Goal: Task Accomplishment & Management: Use online tool/utility

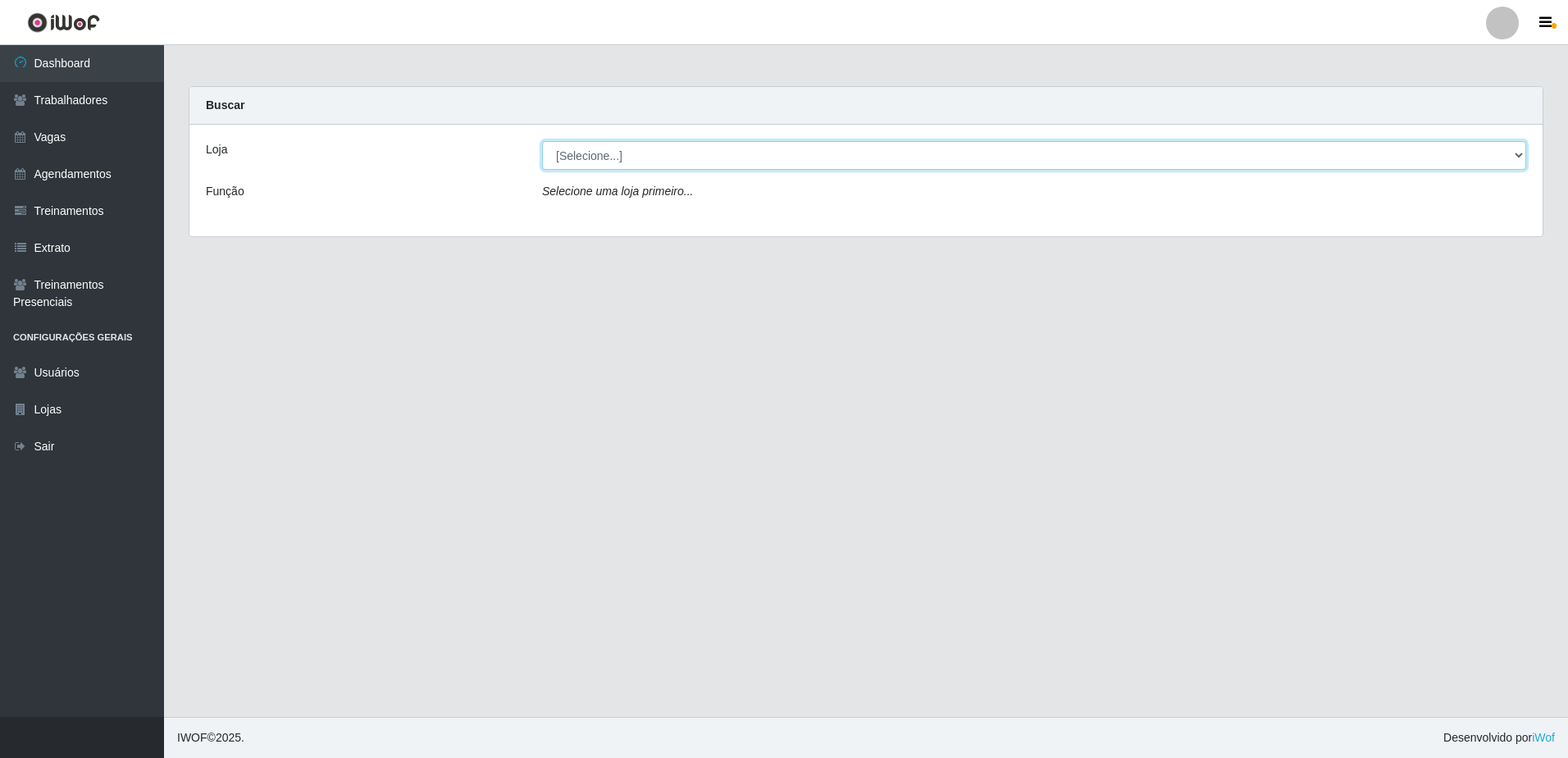
click at [1520, 153] on select "[Selecione...] [GEOGRAPHIC_DATA] - [GEOGRAPHIC_DATA] [GEOGRAPHIC_DATA] - [GEOGR…" at bounding box center [1034, 155] width 984 height 29
select select "505"
click at [543, 141] on select "[Selecione...] [GEOGRAPHIC_DATA] - [GEOGRAPHIC_DATA] [GEOGRAPHIC_DATA] - [GEOGR…" at bounding box center [1034, 155] width 984 height 29
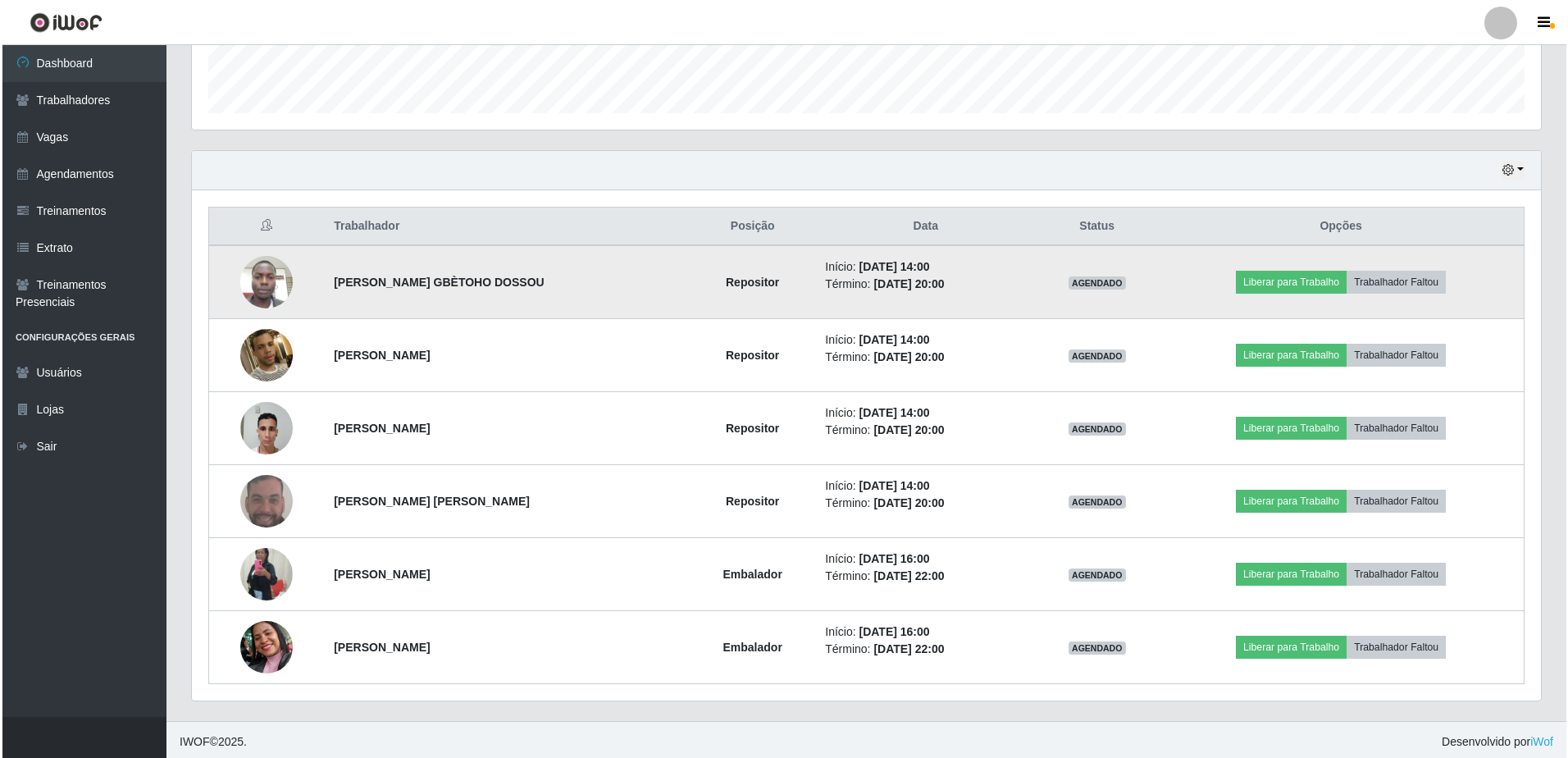
scroll to position [477, 0]
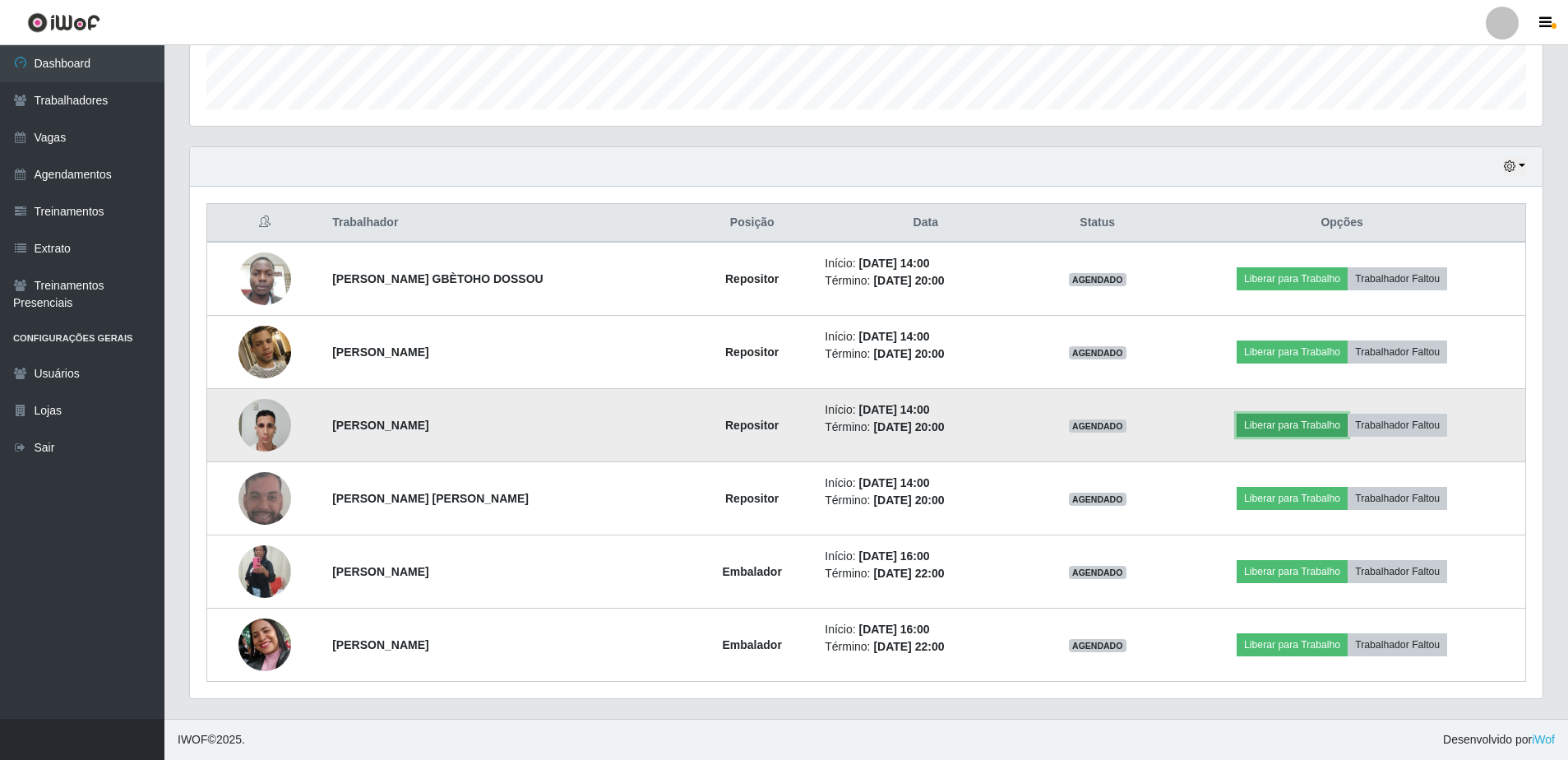
click at [1294, 432] on button "Liberar para Trabalho" at bounding box center [1292, 425] width 111 height 23
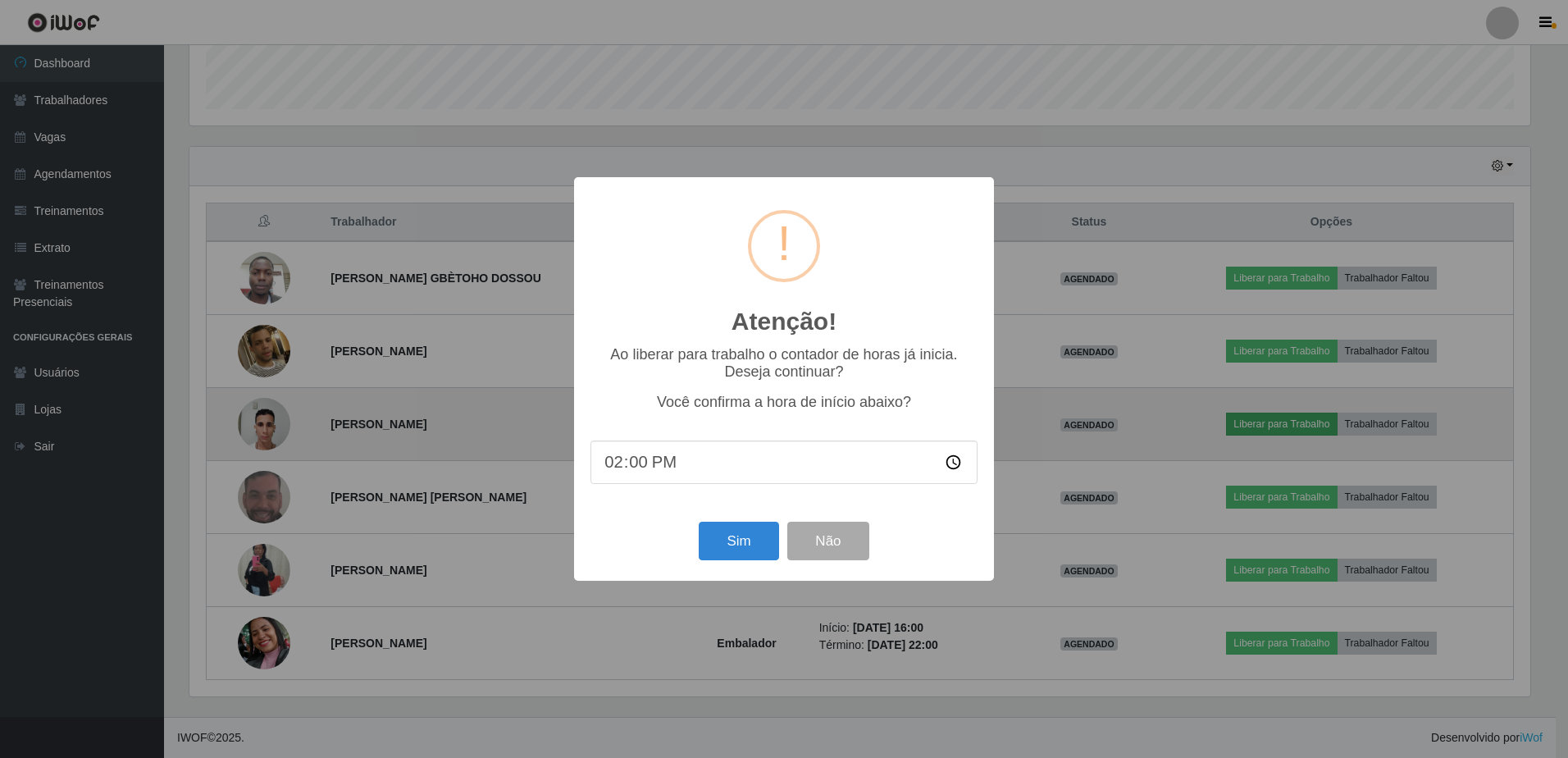
scroll to position [341, 1342]
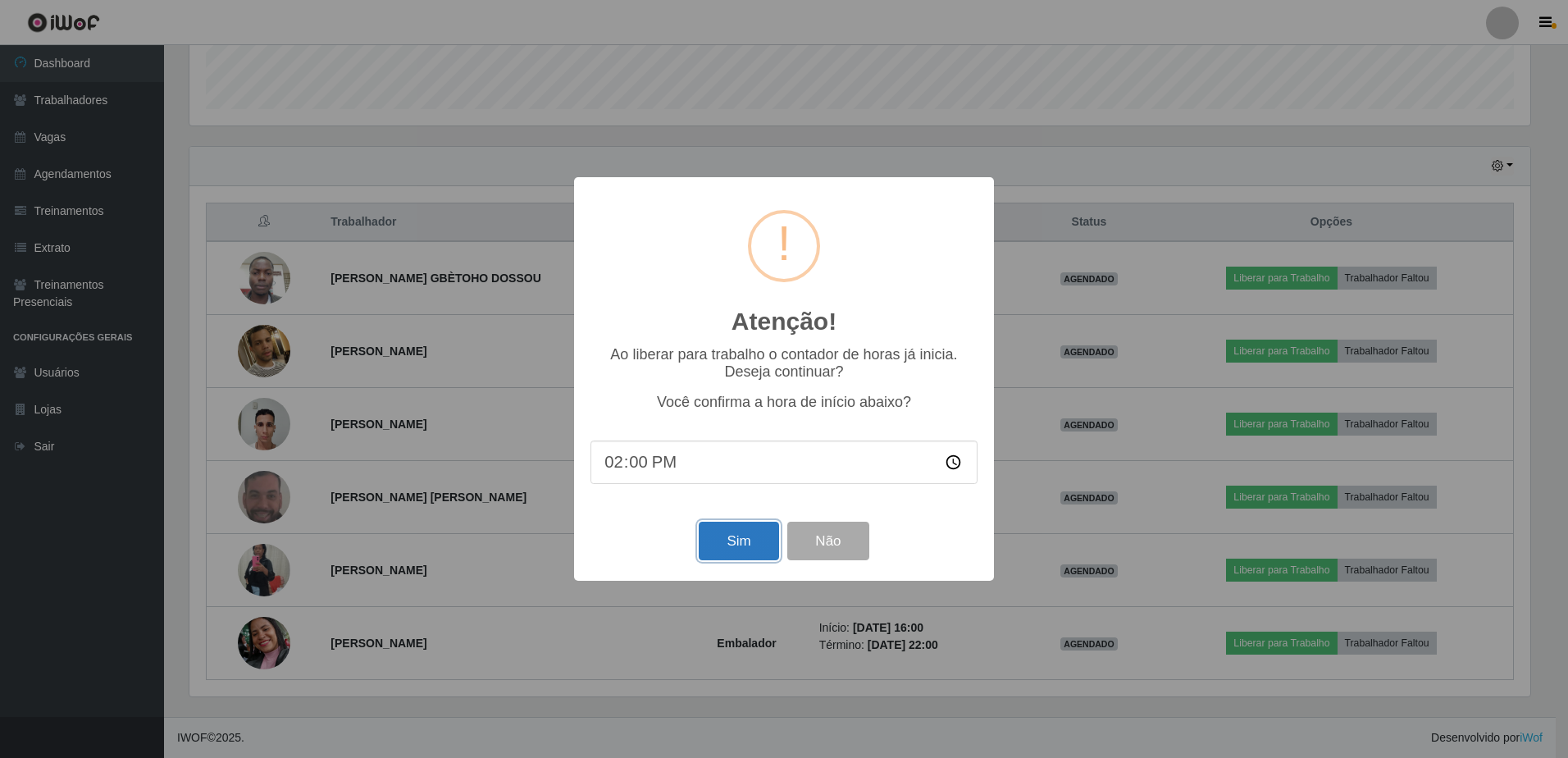
click at [759, 547] on button "Sim" at bounding box center [739, 541] width 80 height 38
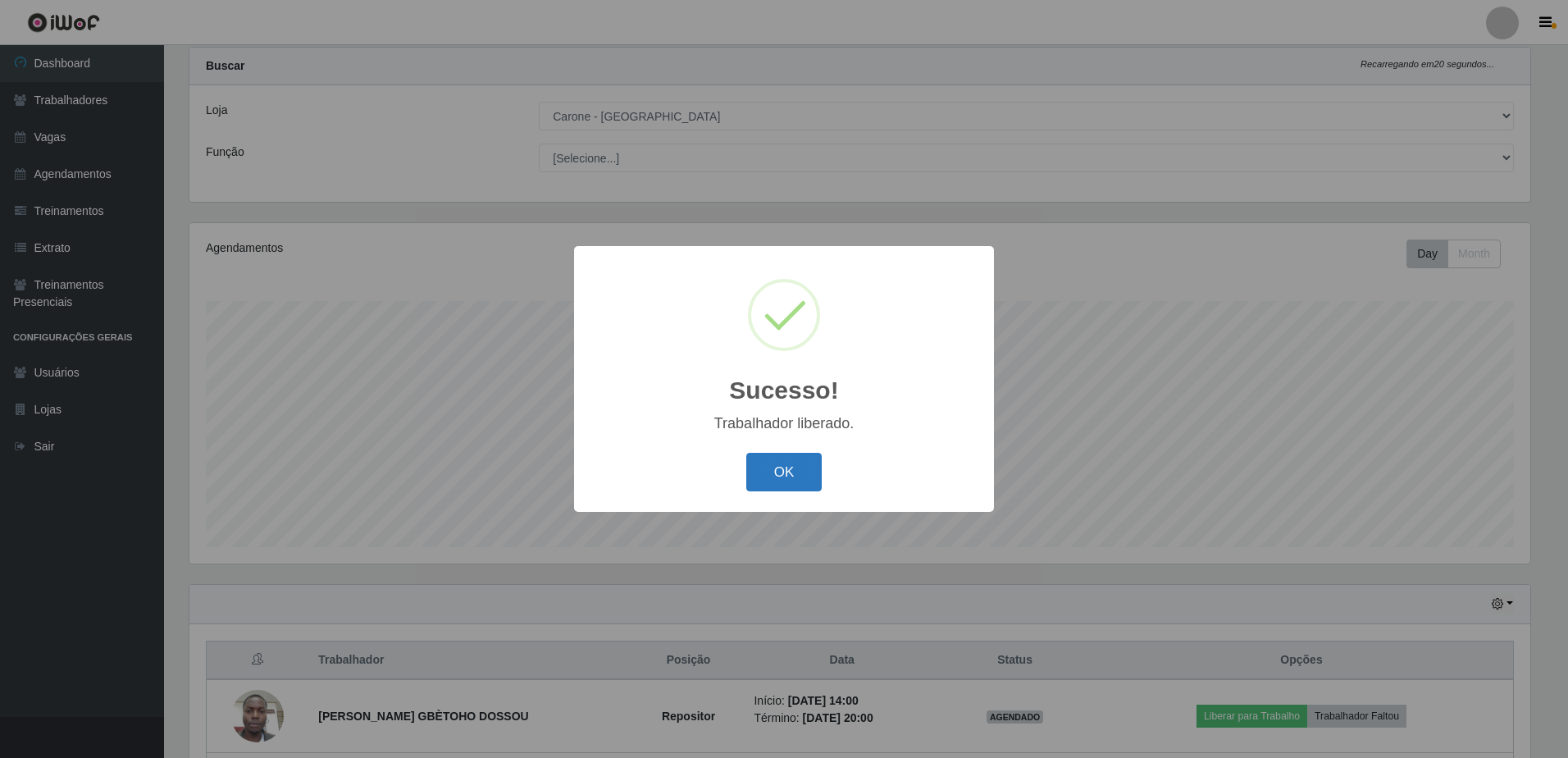
click at [811, 476] on button "OK" at bounding box center [784, 472] width 76 height 38
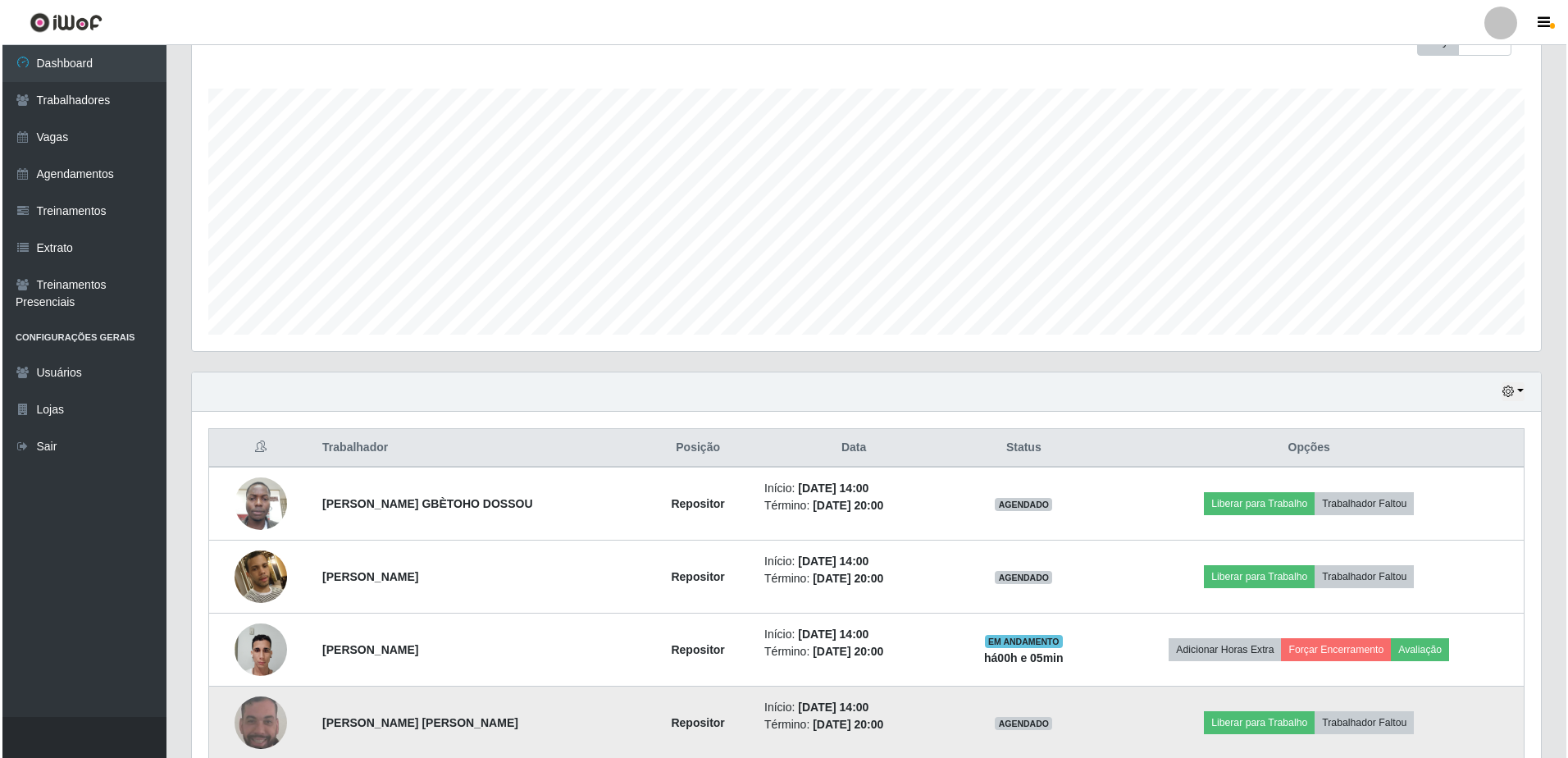
scroll to position [477, 0]
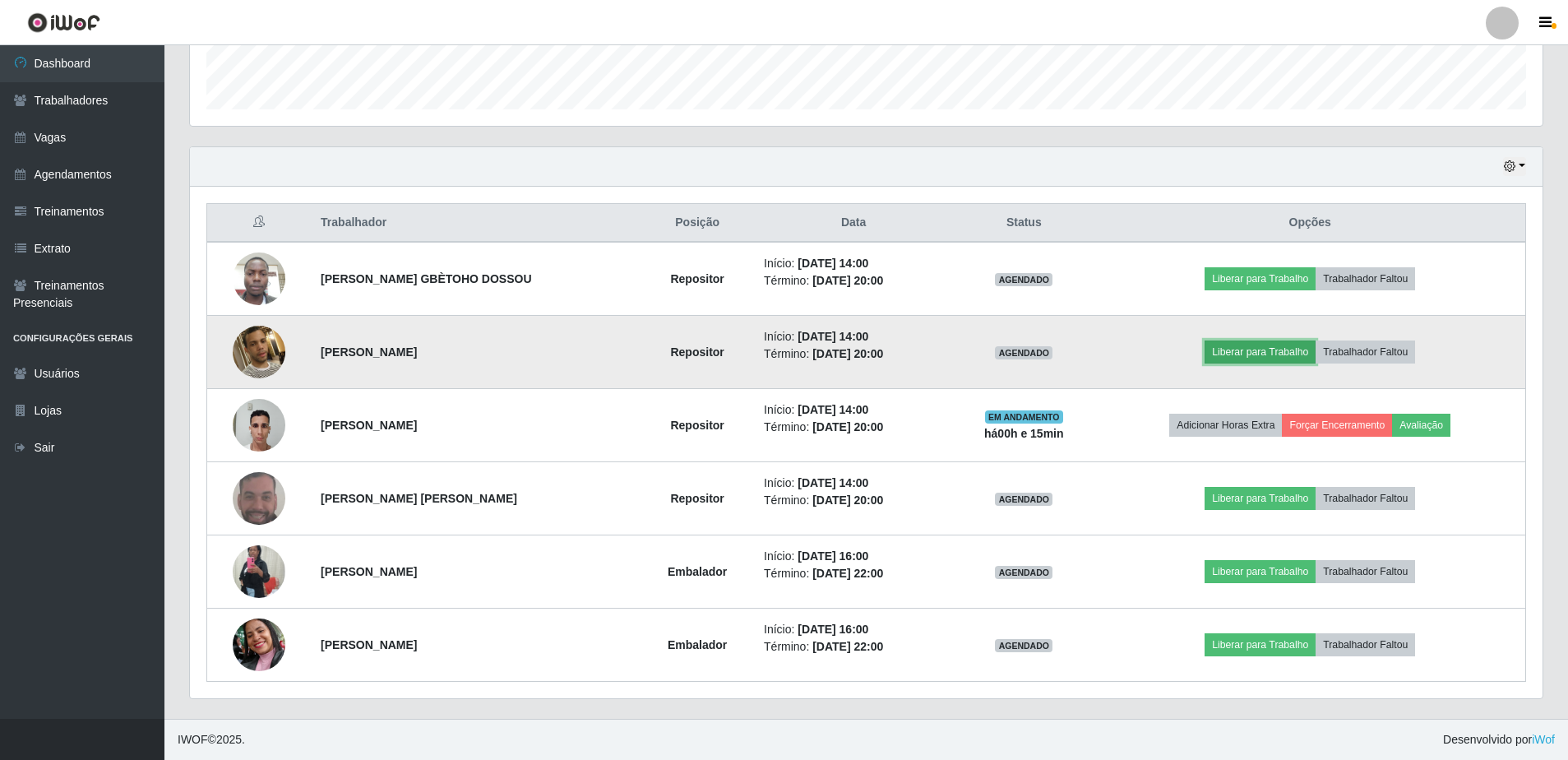
click at [1264, 352] on button "Liberar para Trabalho" at bounding box center [1260, 352] width 111 height 23
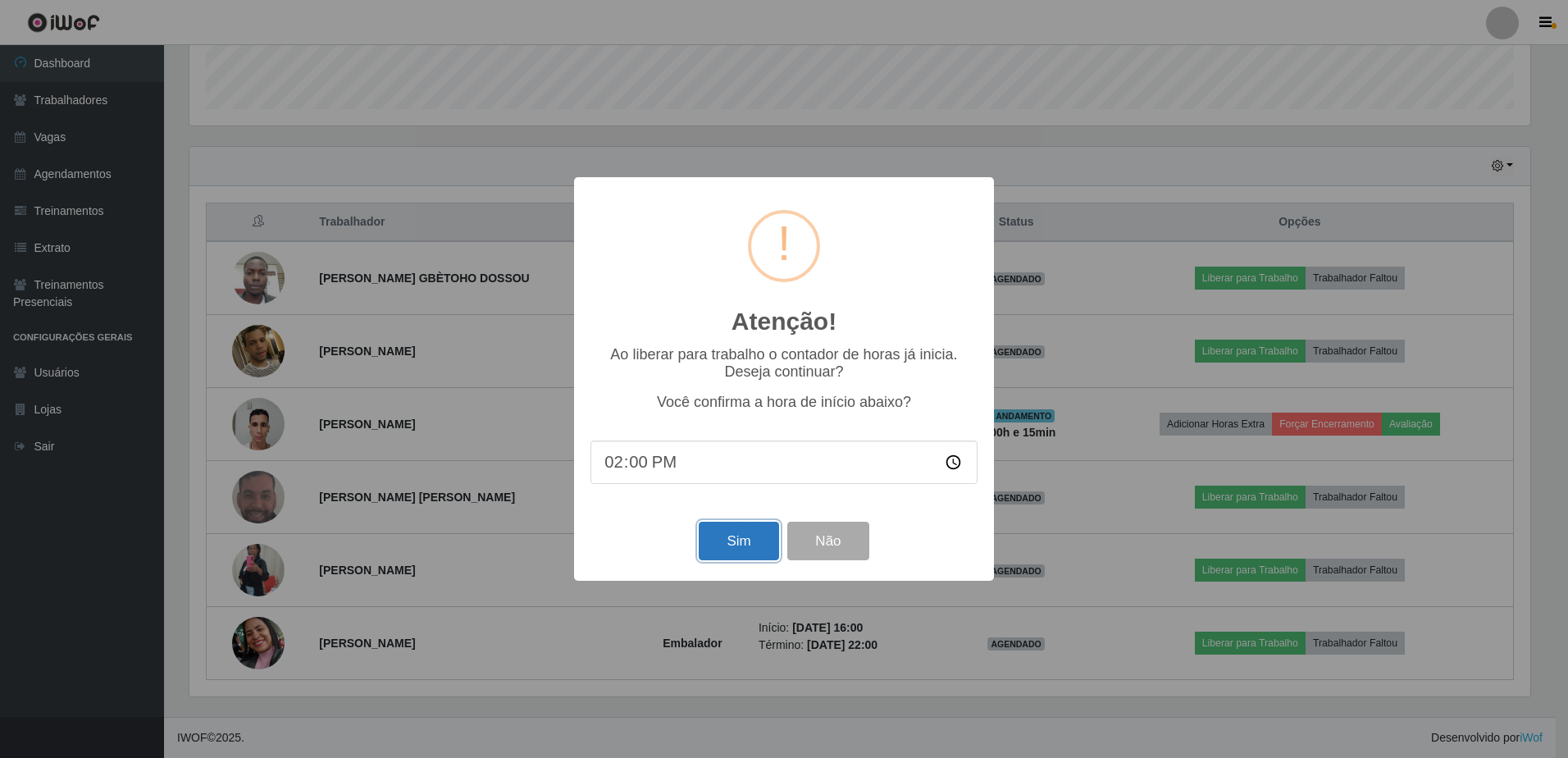
click at [744, 544] on button "Sim" at bounding box center [739, 541] width 80 height 38
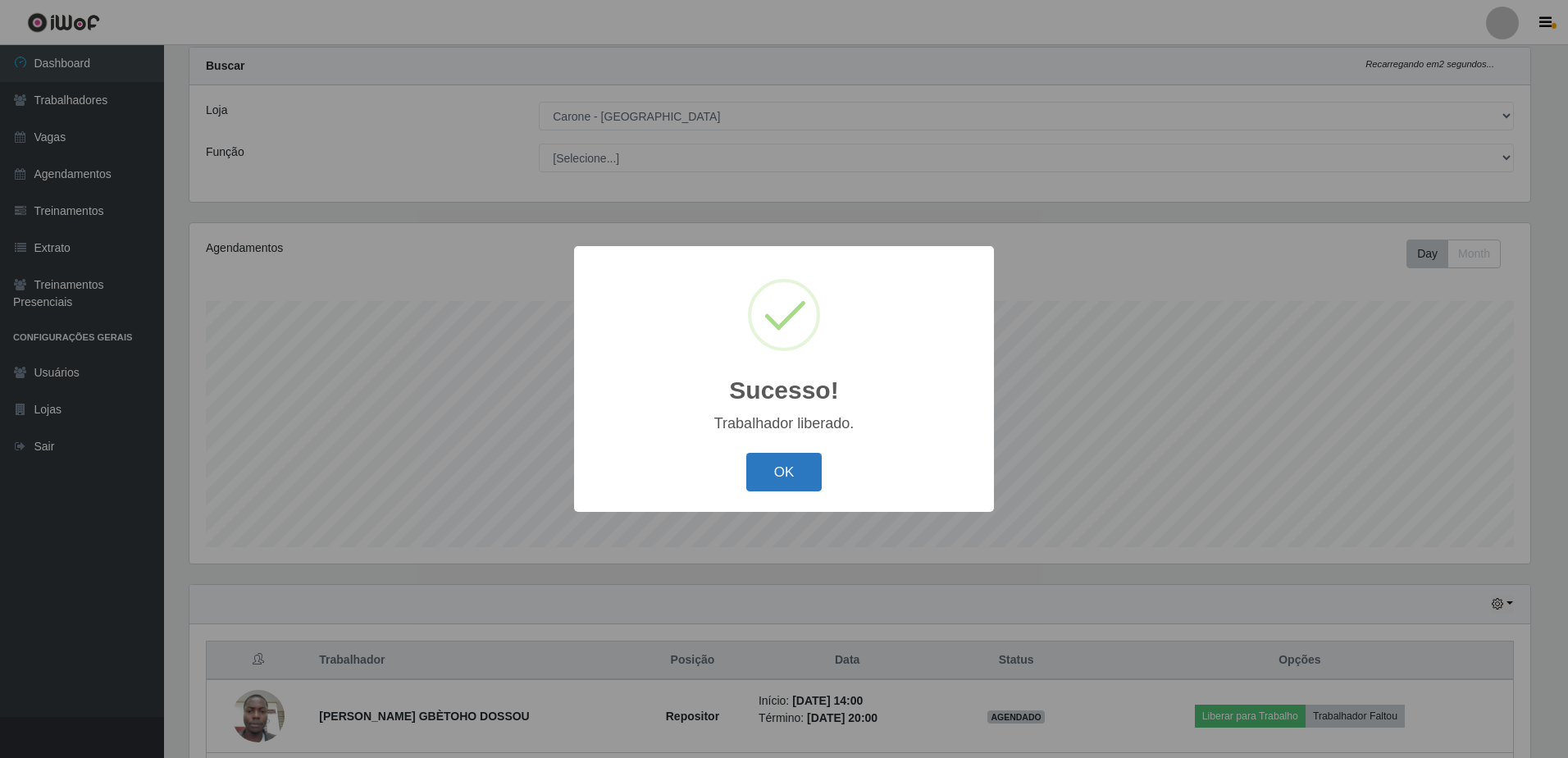
click at [791, 469] on button "OK" at bounding box center [784, 472] width 76 height 38
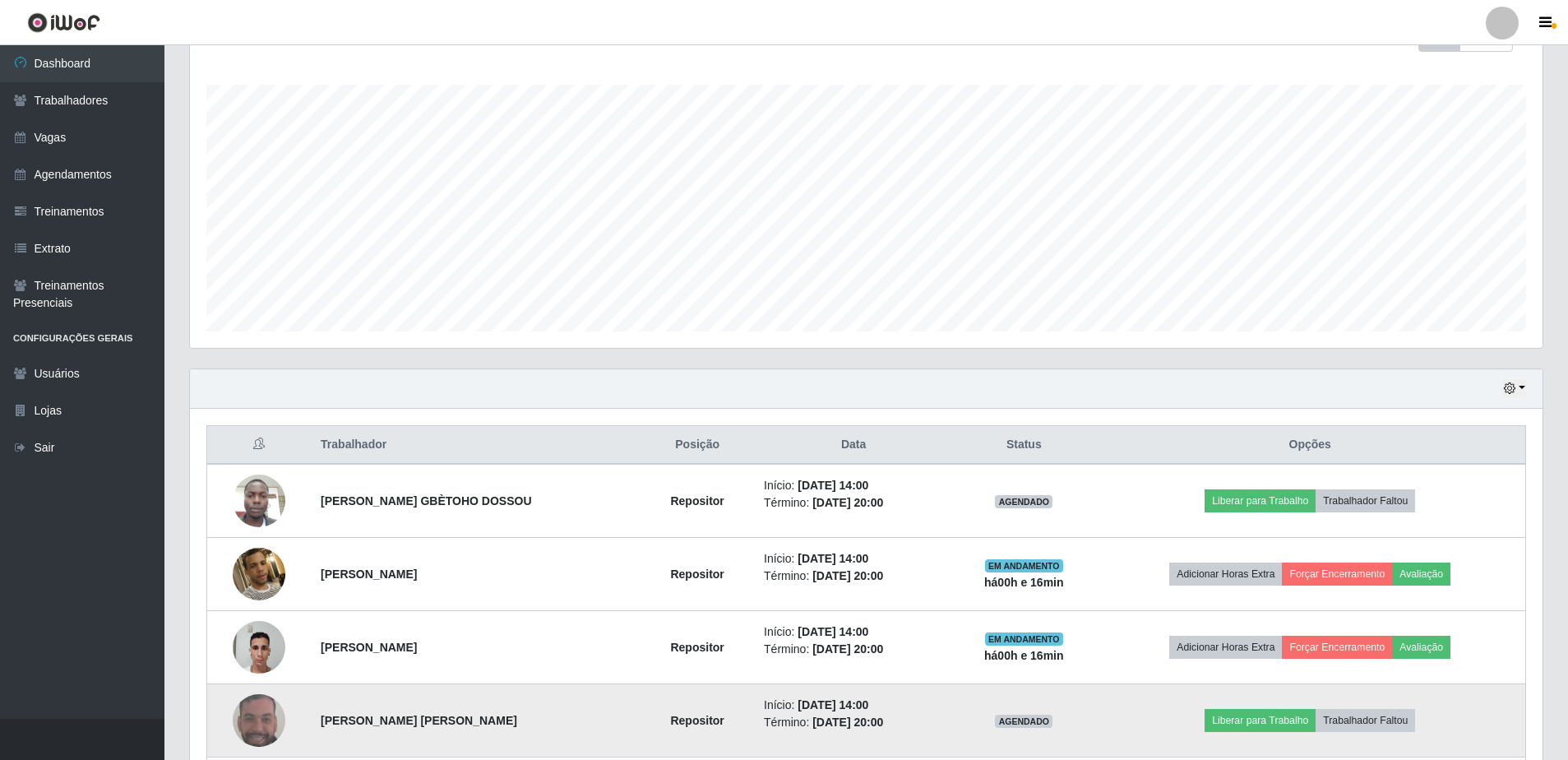
scroll to position [478, 0]
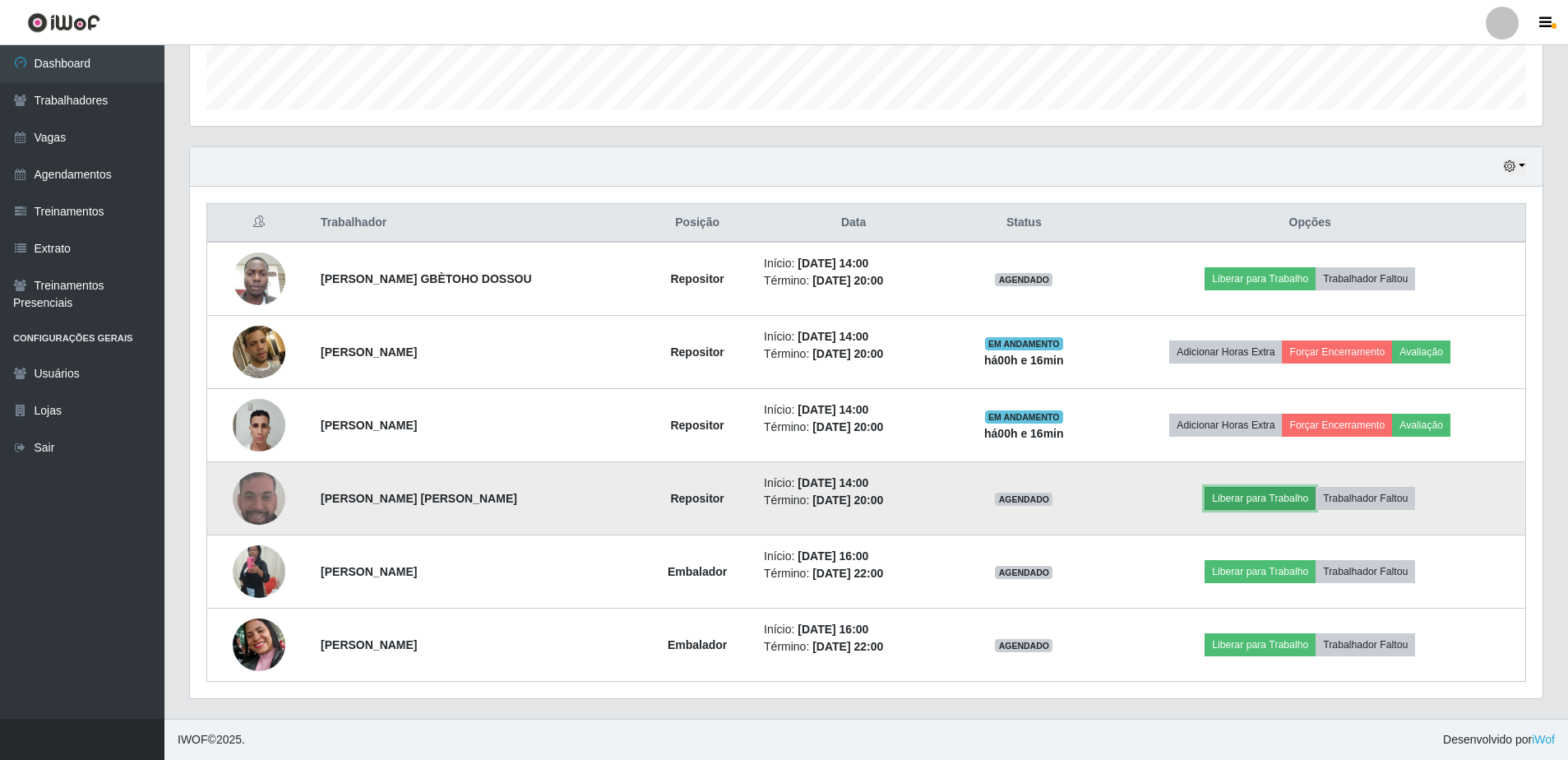
click at [1266, 498] on button "Liberar para Trabalho" at bounding box center [1260, 498] width 111 height 23
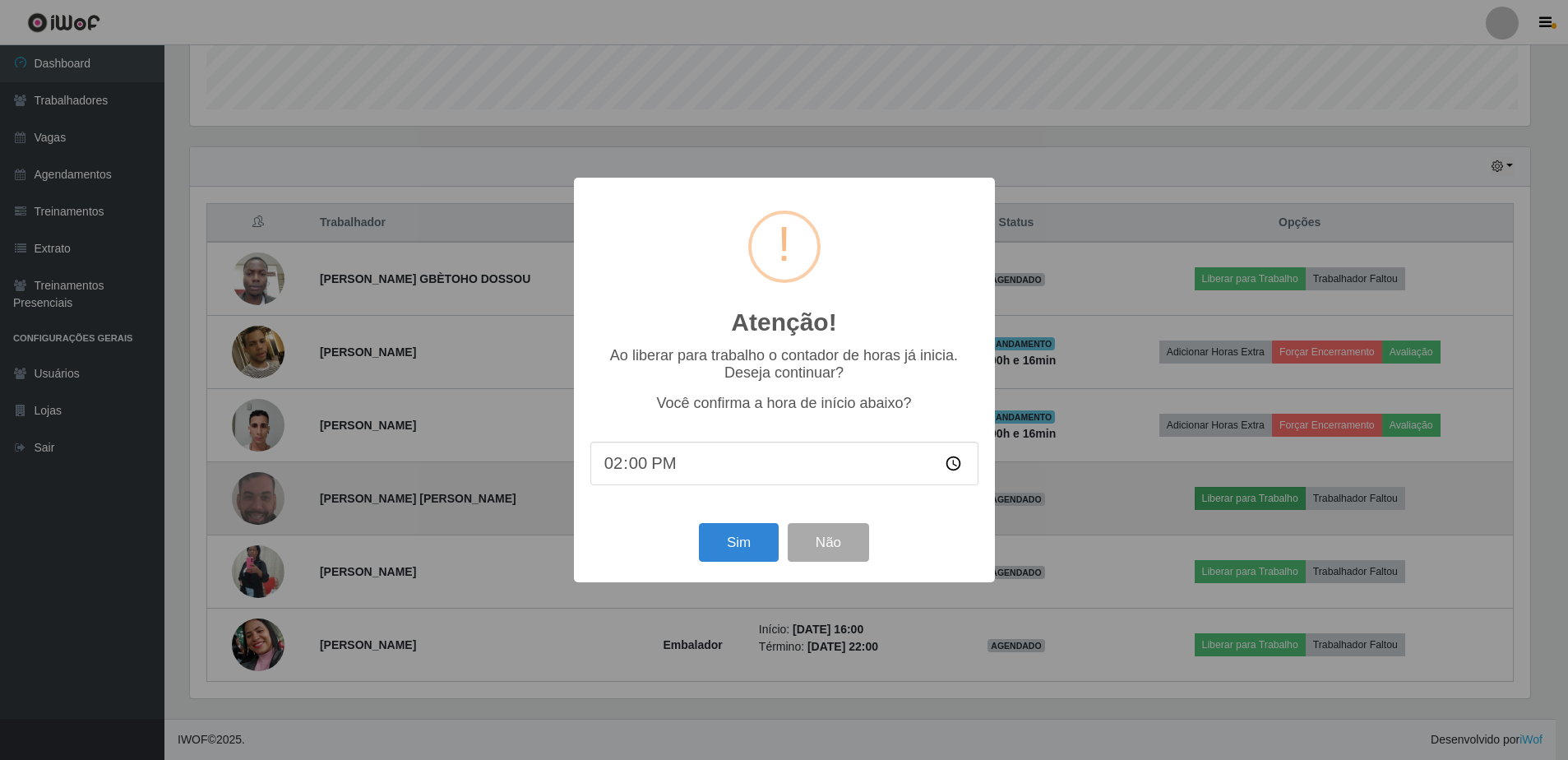
scroll to position [342, 1345]
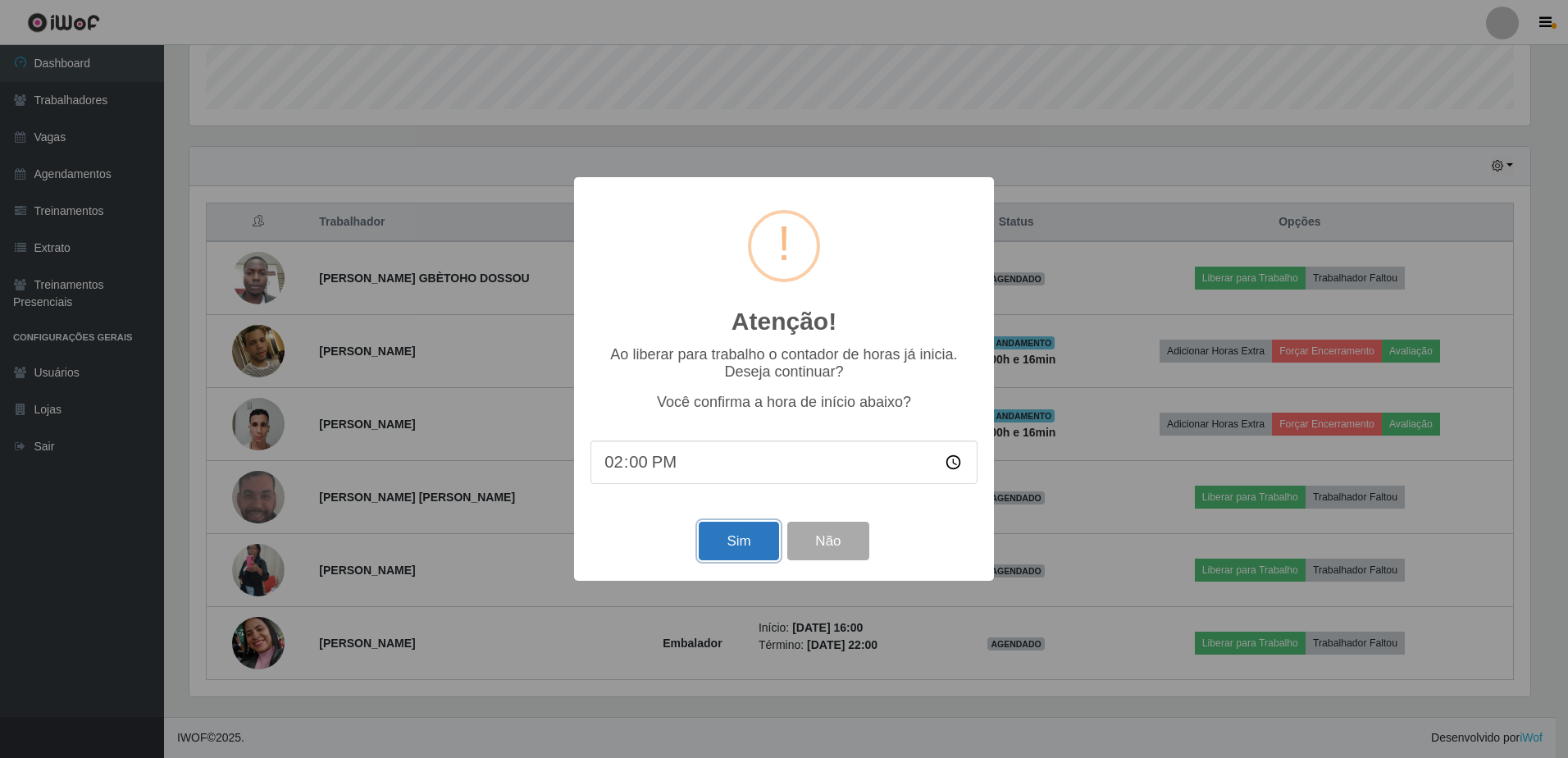
click at [743, 544] on button "Sim" at bounding box center [739, 541] width 80 height 38
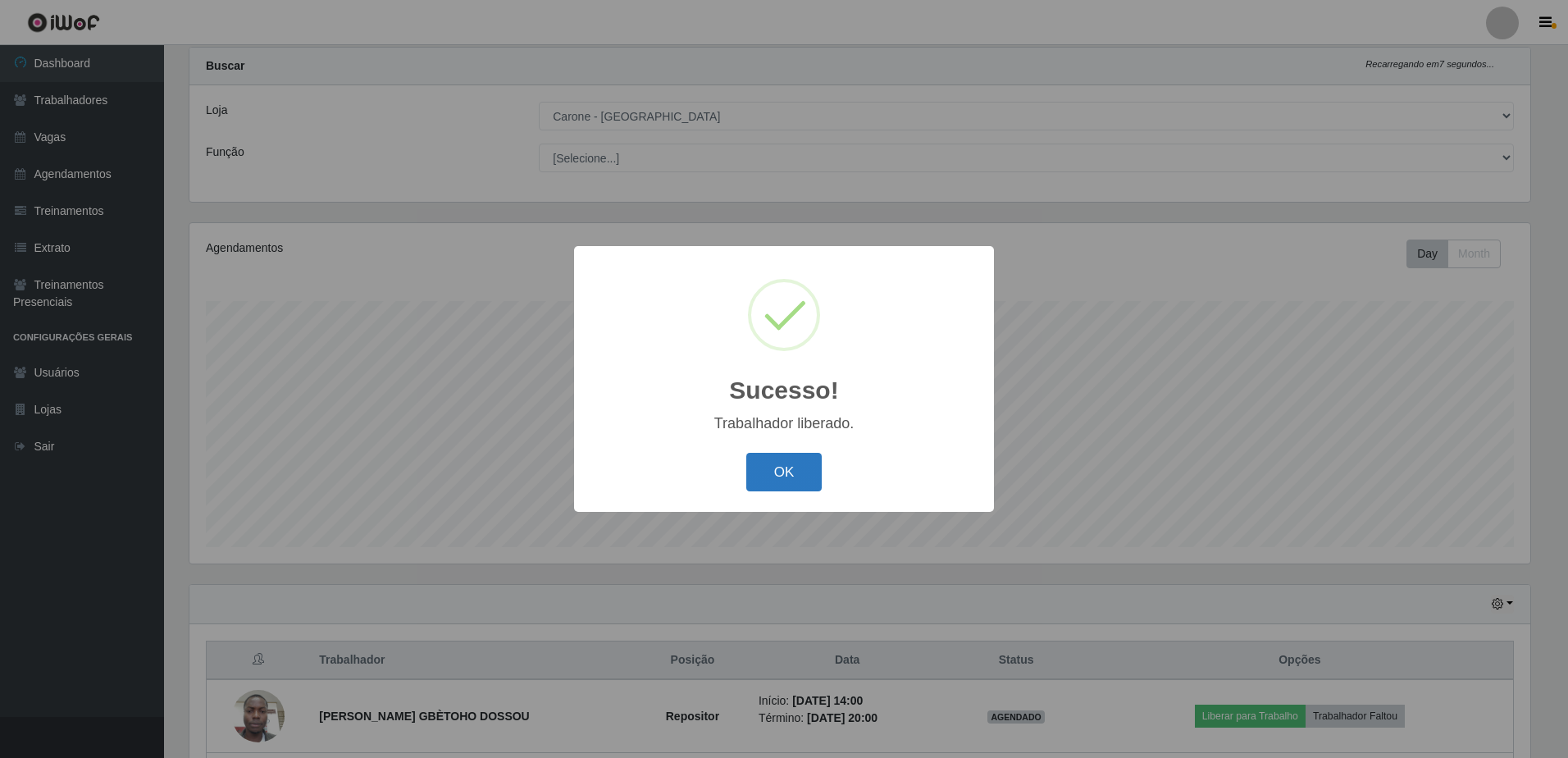
click at [797, 479] on button "OK" at bounding box center [784, 472] width 76 height 38
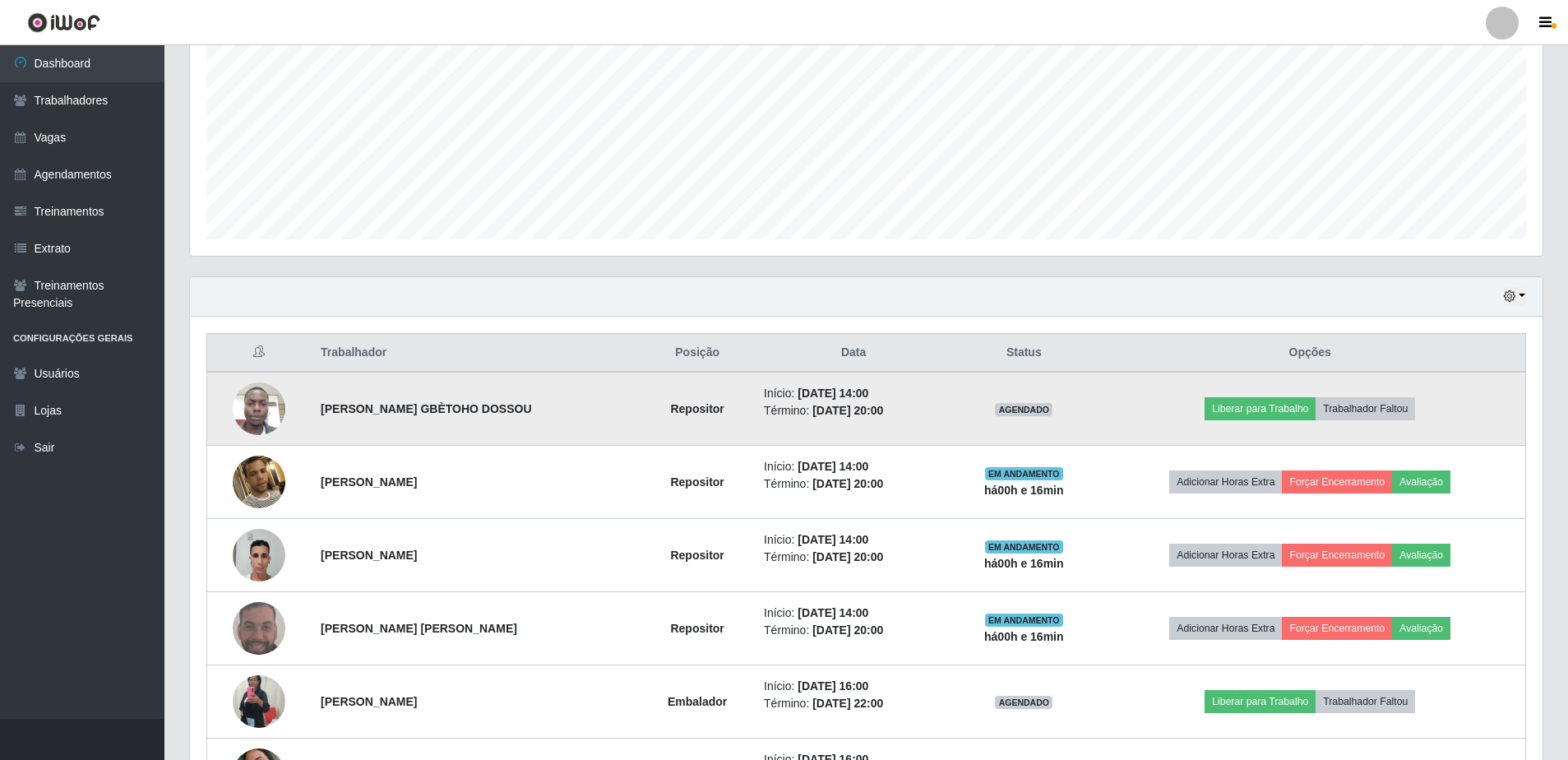
scroll to position [451, 0]
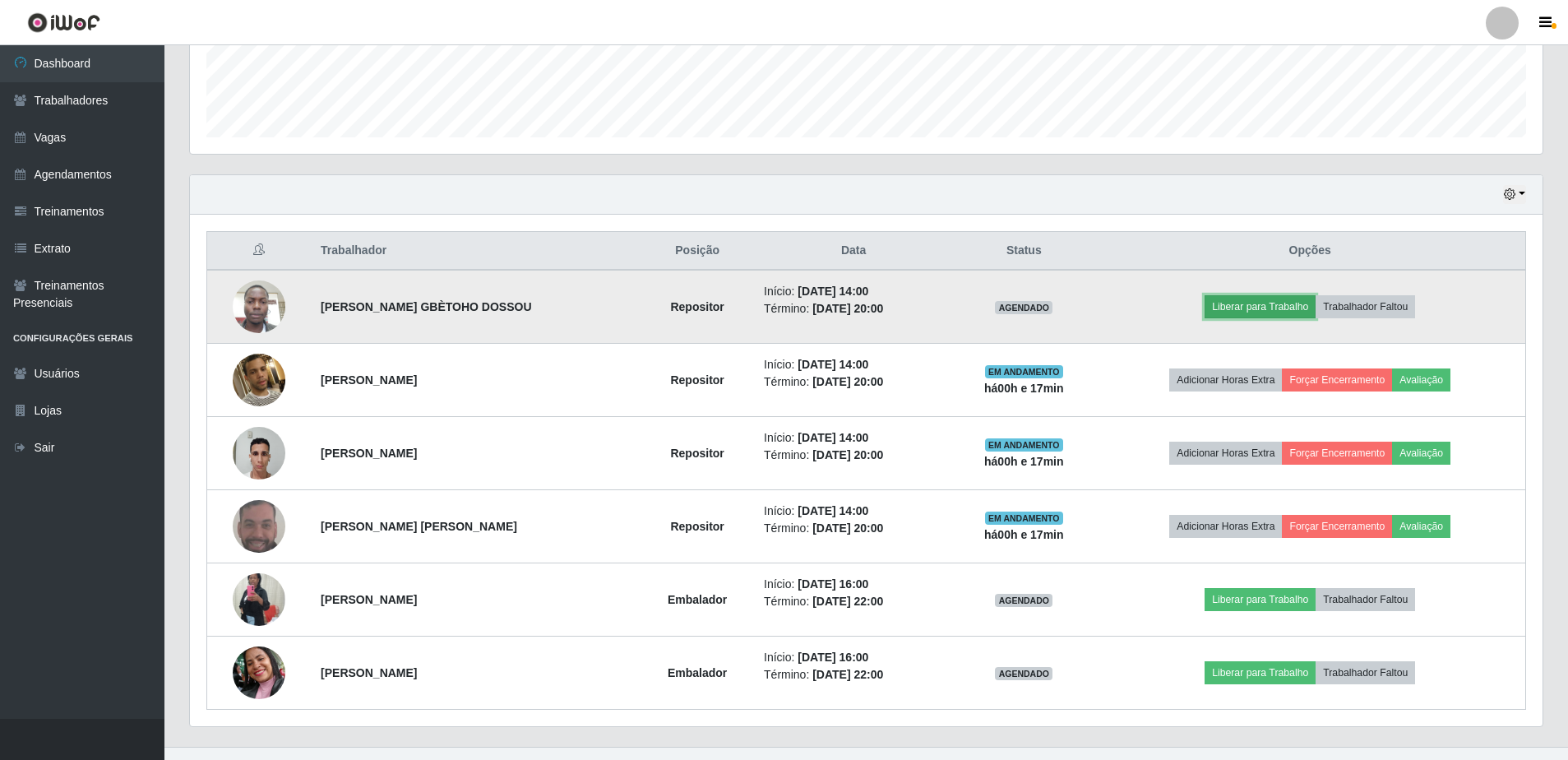
click at [1256, 313] on button "Liberar para Trabalho" at bounding box center [1260, 306] width 111 height 23
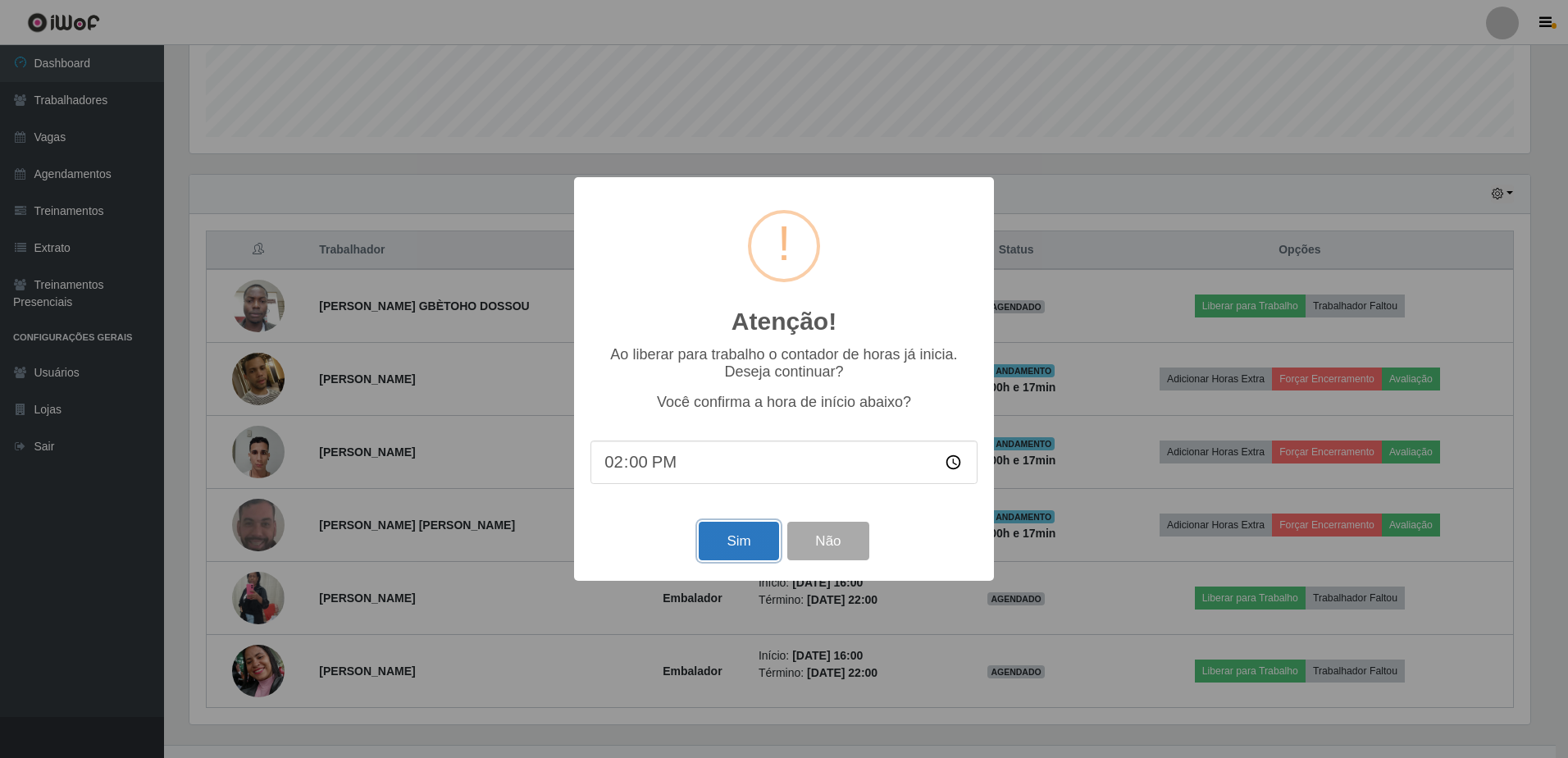
click at [741, 543] on button "Sim" at bounding box center [739, 541] width 80 height 38
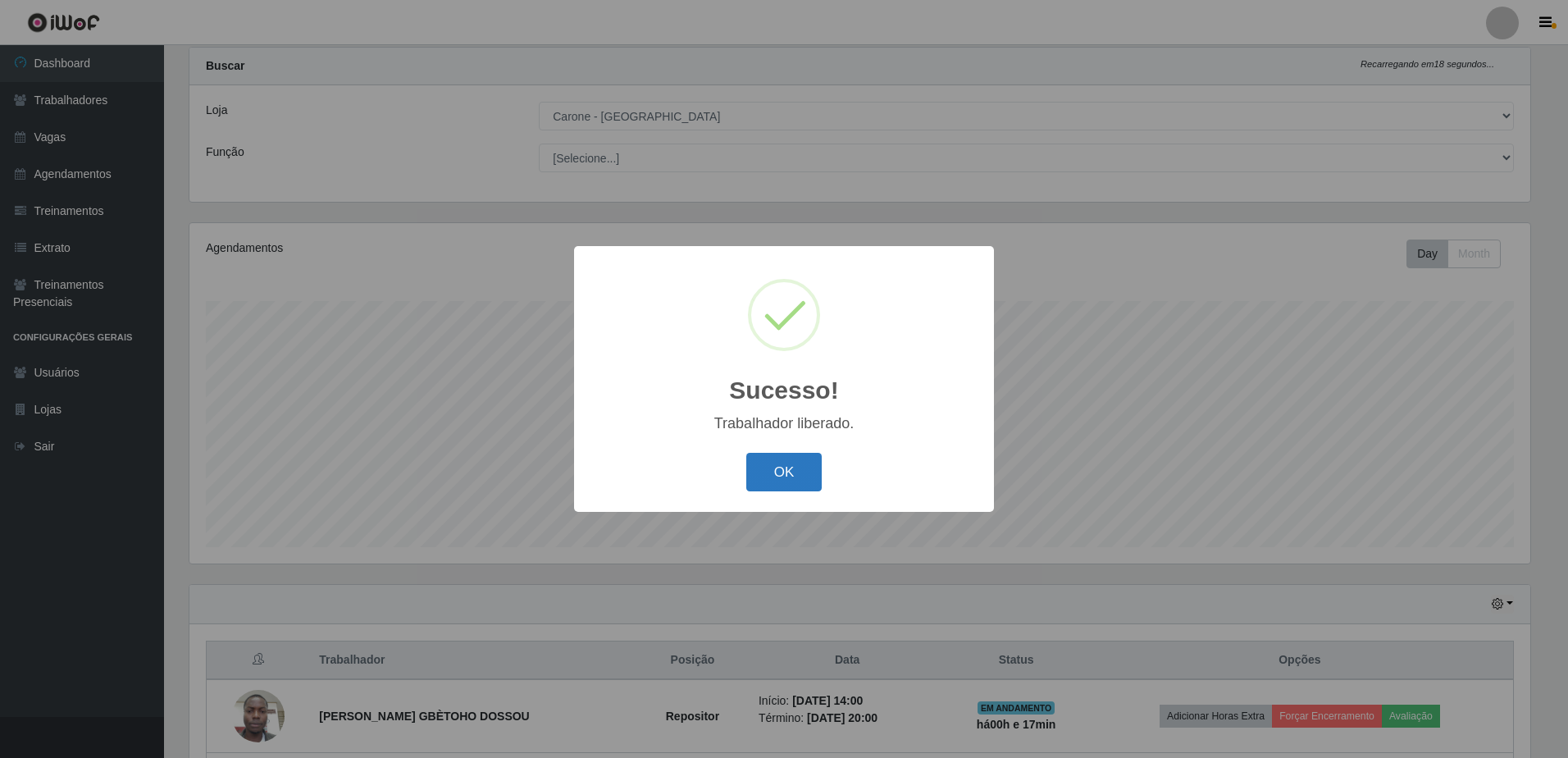
click at [809, 484] on button "OK" at bounding box center [784, 472] width 76 height 38
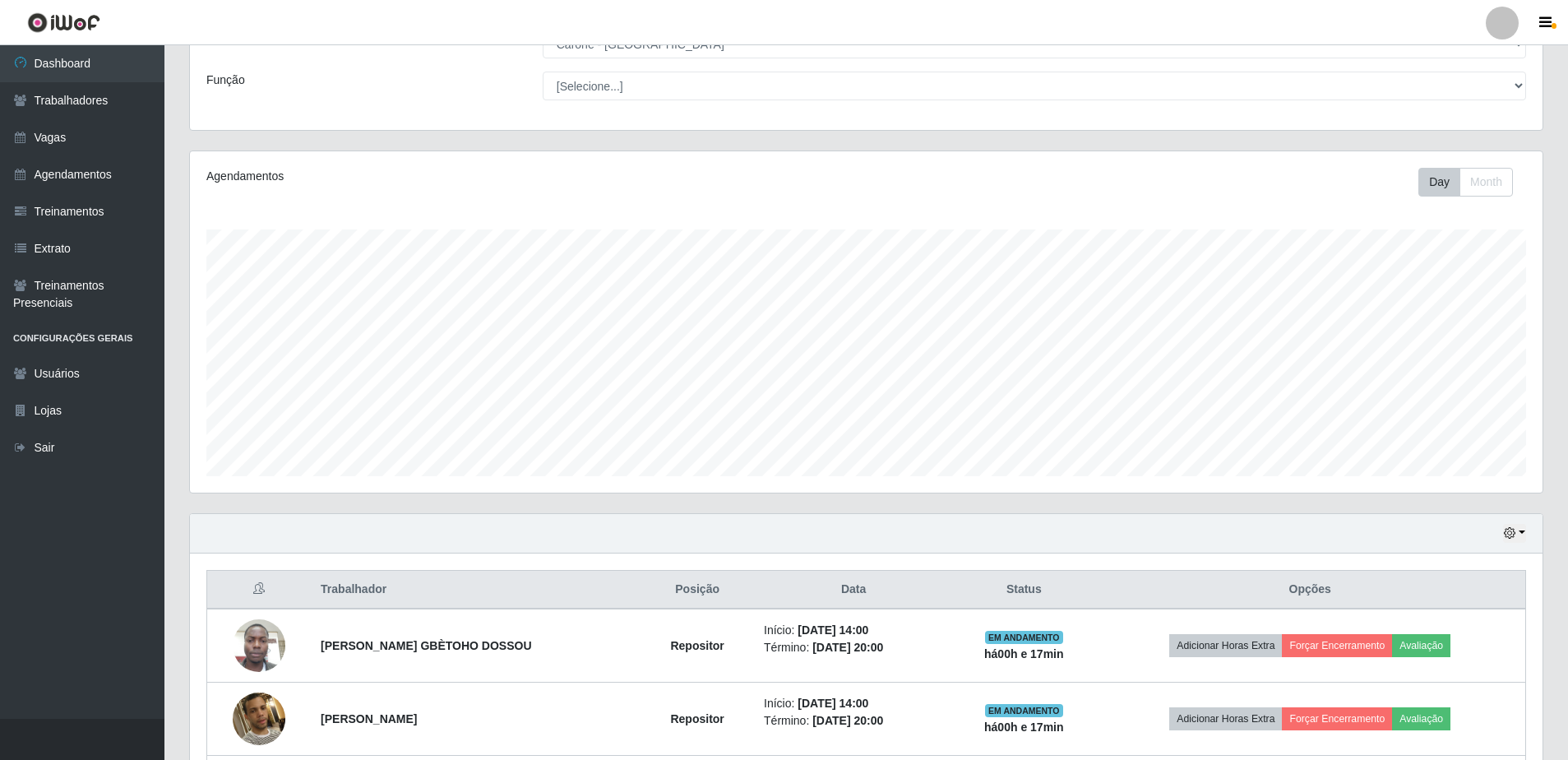
scroll to position [204, 0]
